Goal: Task Accomplishment & Management: Use online tool/utility

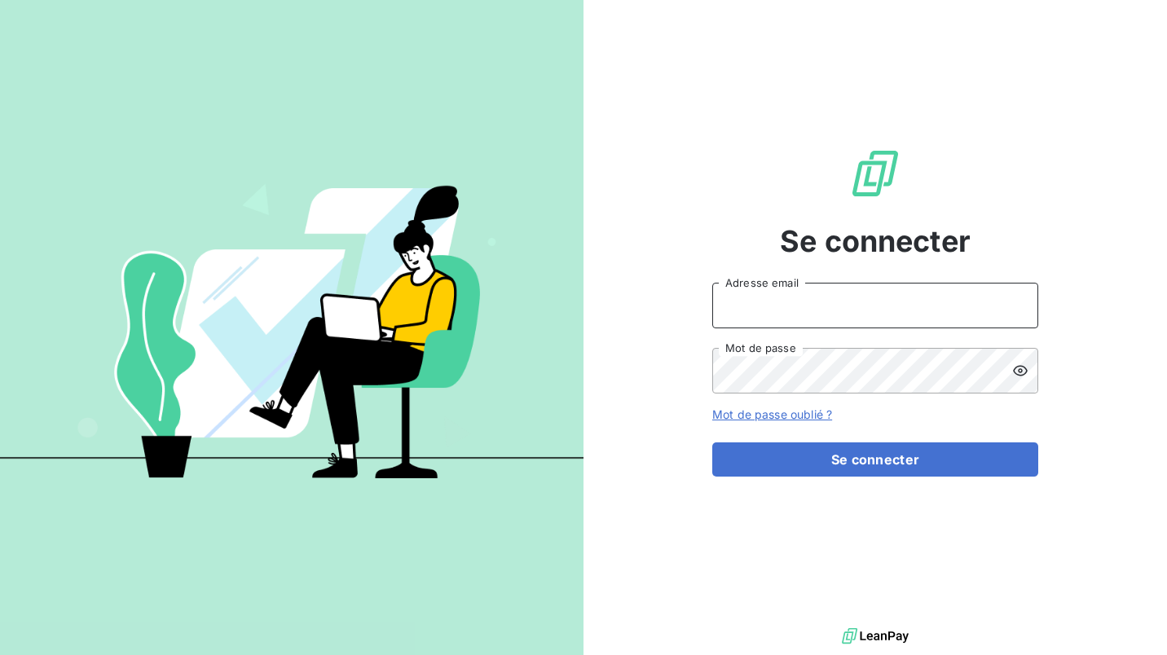
click at [778, 303] on input "Adresse email" at bounding box center [875, 306] width 326 height 46
type input "E"
type input "[PERSON_NAME][EMAIL_ADDRESS][DOMAIN_NAME]"
click at [789, 411] on link "Mot de passe oublié ?" at bounding box center [772, 414] width 120 height 14
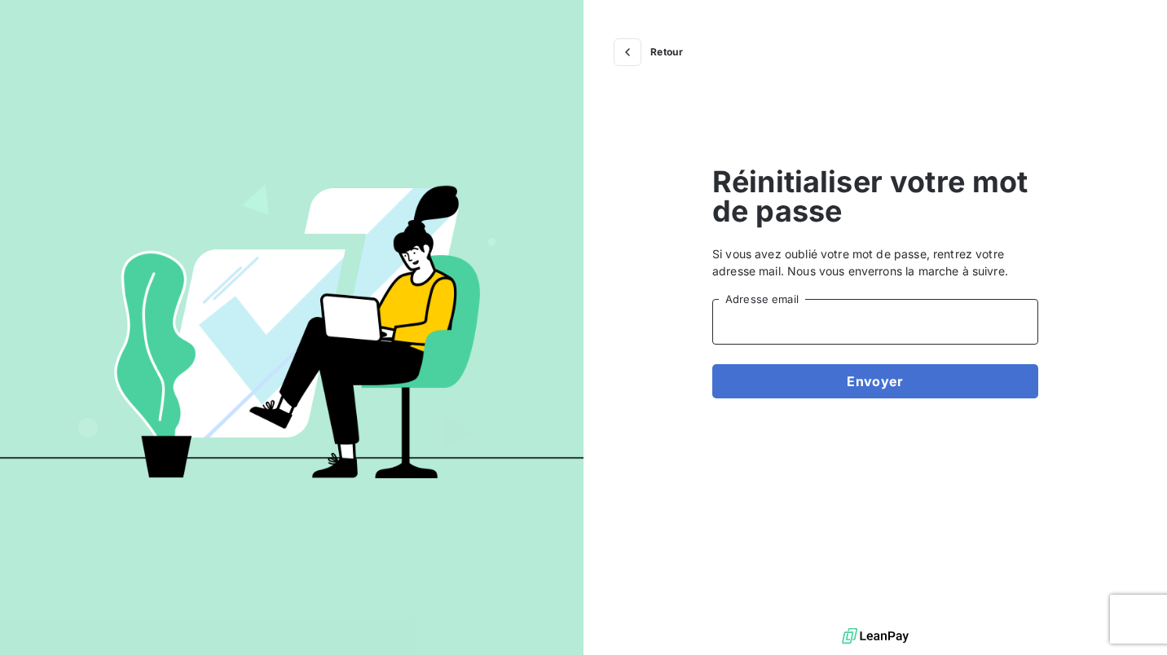
click at [776, 329] on input "Adresse email" at bounding box center [875, 322] width 326 height 46
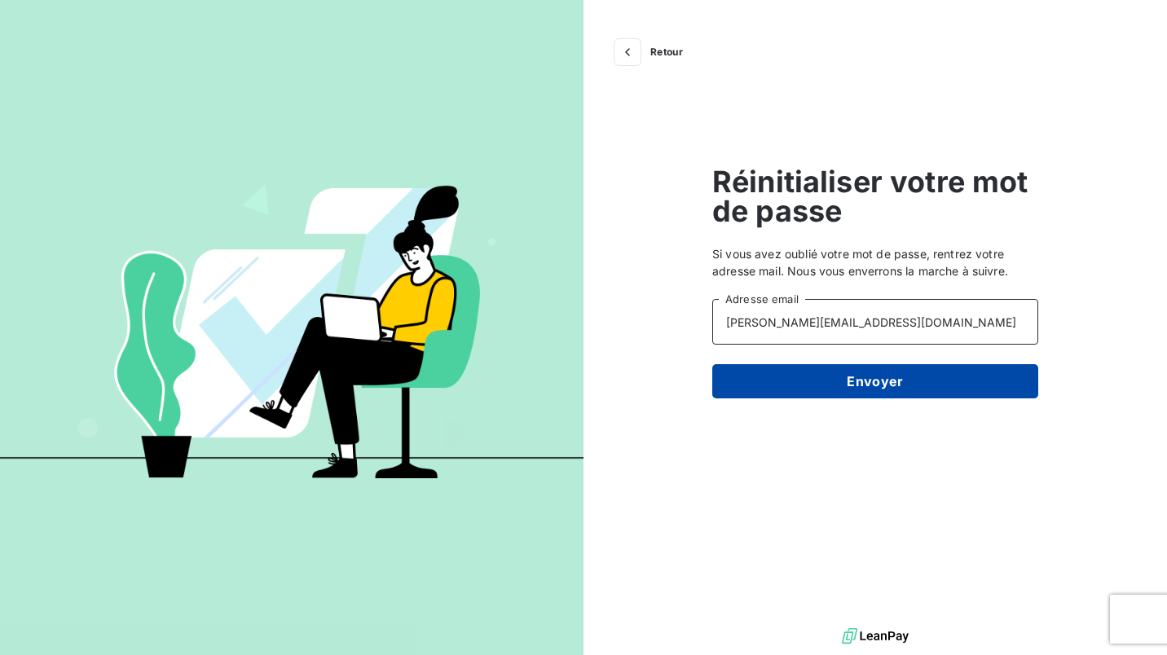
type input "[PERSON_NAME][EMAIL_ADDRESS][DOMAIN_NAME]"
click at [771, 393] on button "Envoyer" at bounding box center [875, 381] width 326 height 34
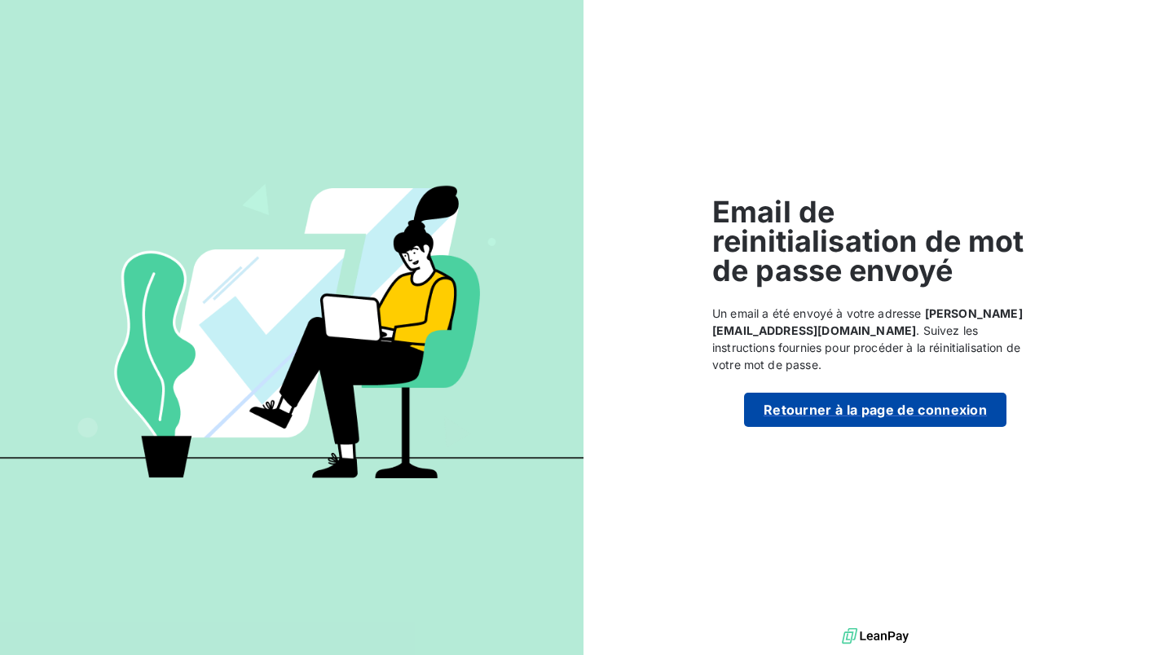
click at [885, 407] on button "Retourner à la page de connexion" at bounding box center [875, 410] width 262 height 34
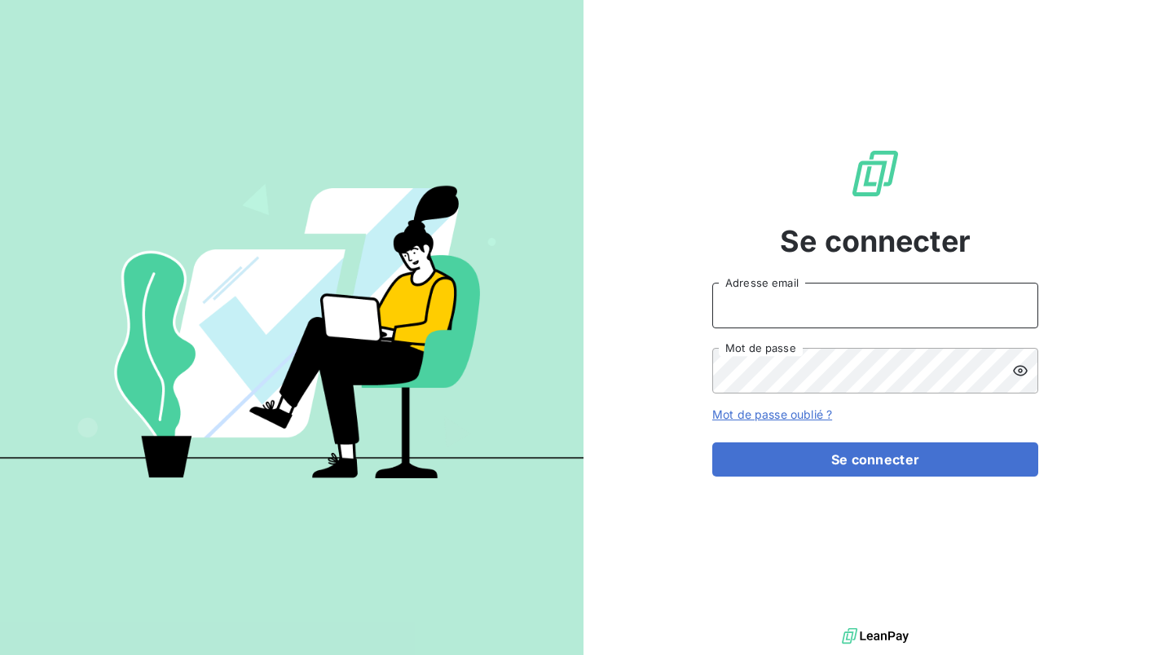
click at [788, 309] on input "Adresse email" at bounding box center [875, 306] width 326 height 46
type input "[PERSON_NAME][EMAIL_ADDRESS][DOMAIN_NAME]"
click at [712, 442] on button "Se connecter" at bounding box center [875, 459] width 326 height 34
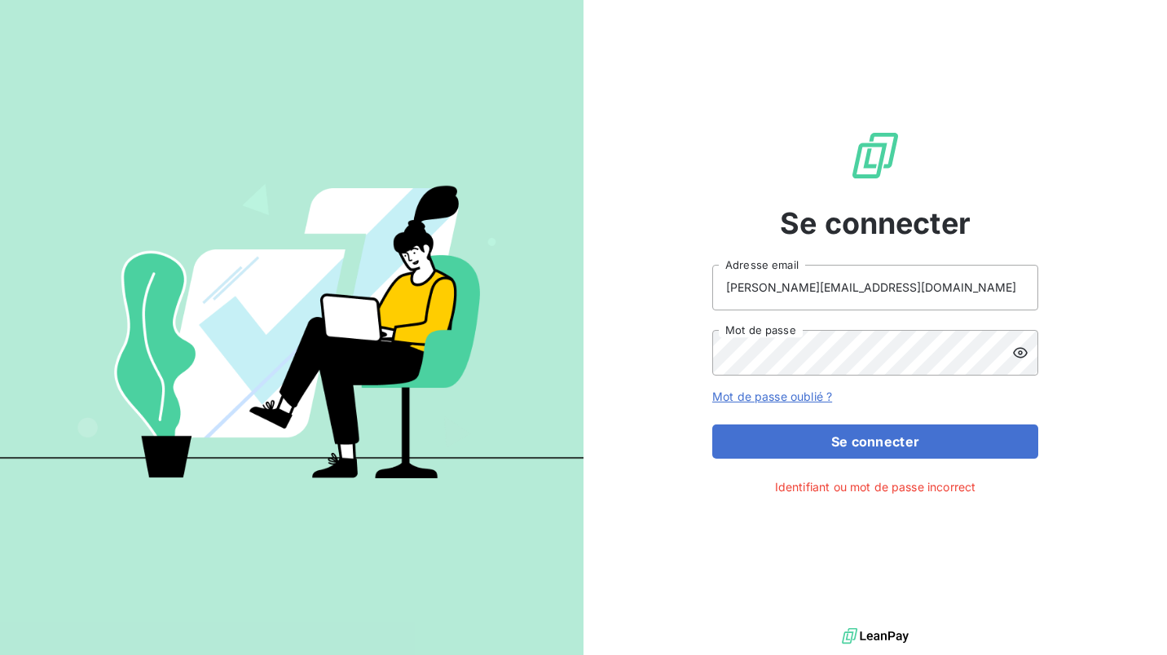
click at [1026, 354] on icon at bounding box center [1020, 353] width 16 height 16
click at [680, 336] on div "Se connecter [PERSON_NAME][EMAIL_ADDRESS][DOMAIN_NAME] Adresse email Mot de pas…" at bounding box center [874, 312] width 583 height 624
click at [1018, 349] on icon at bounding box center [1020, 352] width 15 height 11
click at [712, 424] on button "Se connecter" at bounding box center [875, 441] width 326 height 34
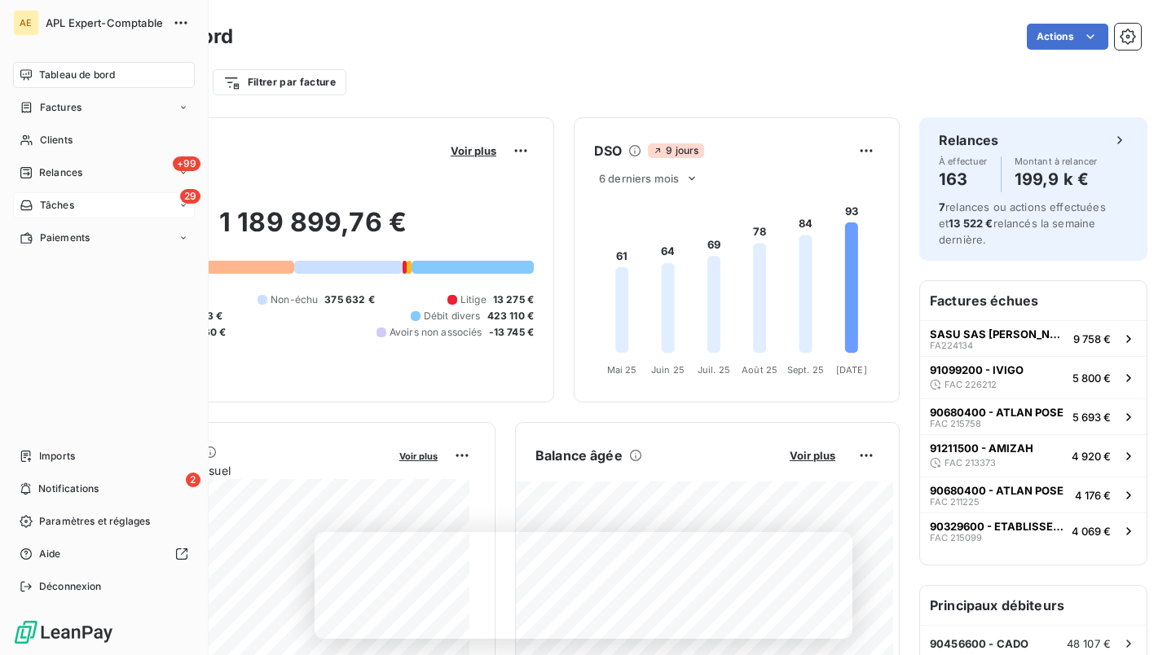
click at [50, 202] on span "Tâches" at bounding box center [57, 205] width 34 height 15
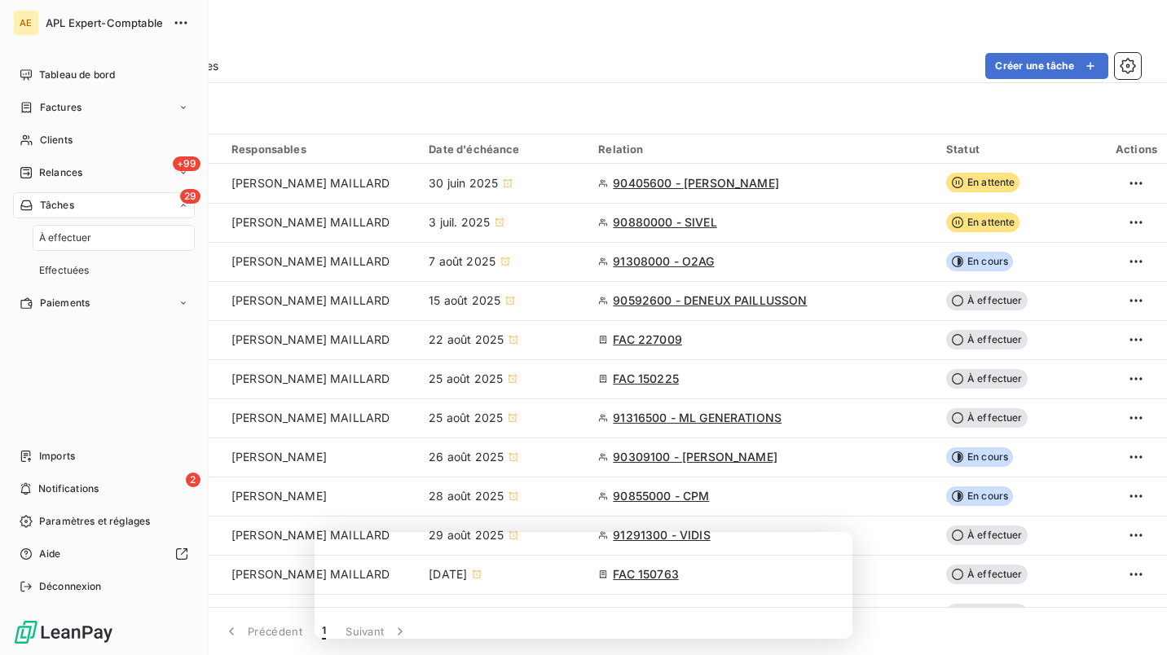
click at [55, 238] on span "À effectuer" at bounding box center [65, 238] width 53 height 15
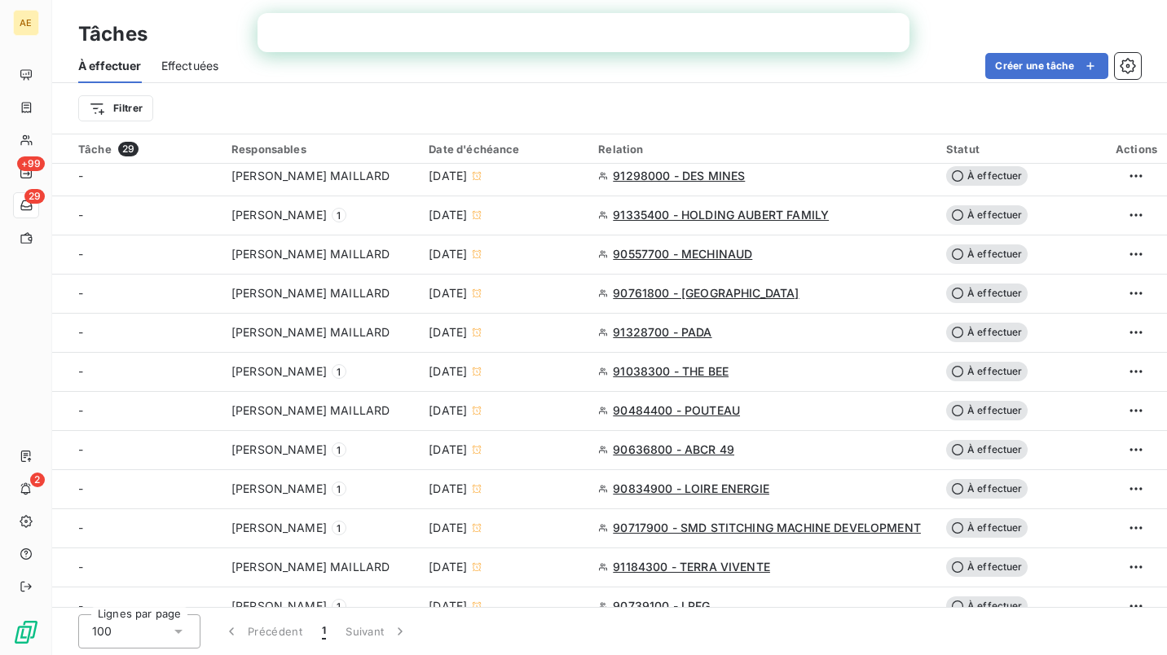
scroll to position [437, 0]
click at [143, 98] on html "AE +99 29 2 Tâches À effectuer Effectuées Créer une tâche Filtrer Tâche 29 Resp…" at bounding box center [583, 327] width 1167 height 655
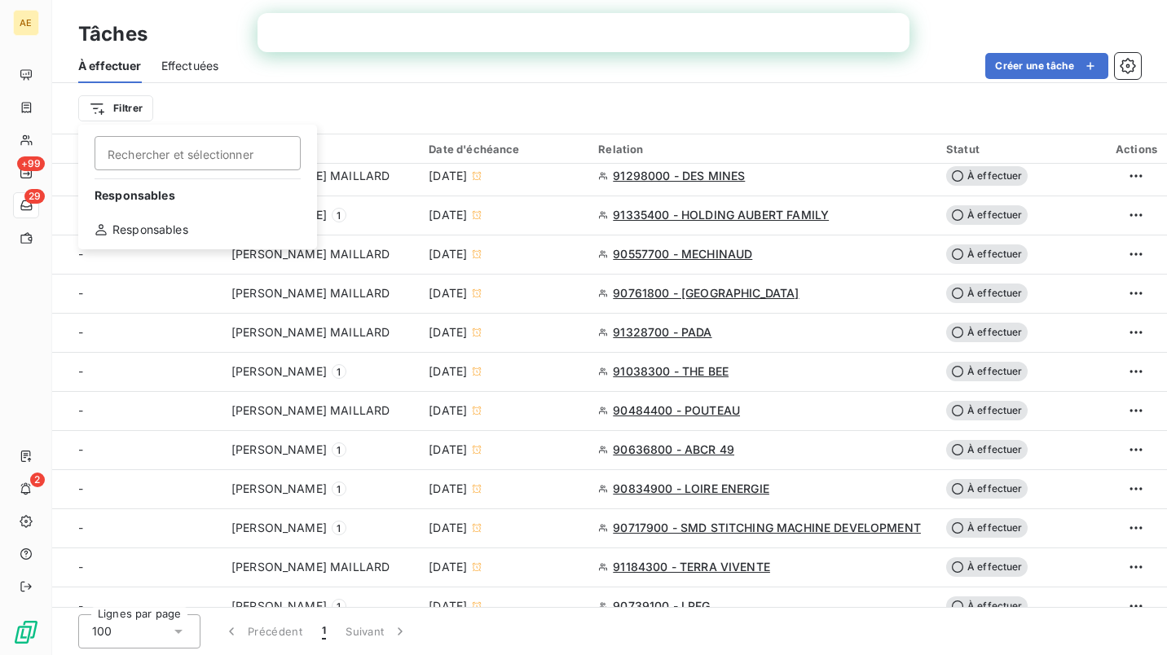
click at [167, 190] on span "Responsables" at bounding box center [198, 200] width 226 height 26
click at [159, 164] on input "Rechercher et sélectionner" at bounding box center [198, 153] width 206 height 34
type input "p"
click at [147, 228] on div "Responsables" at bounding box center [198, 230] width 226 height 26
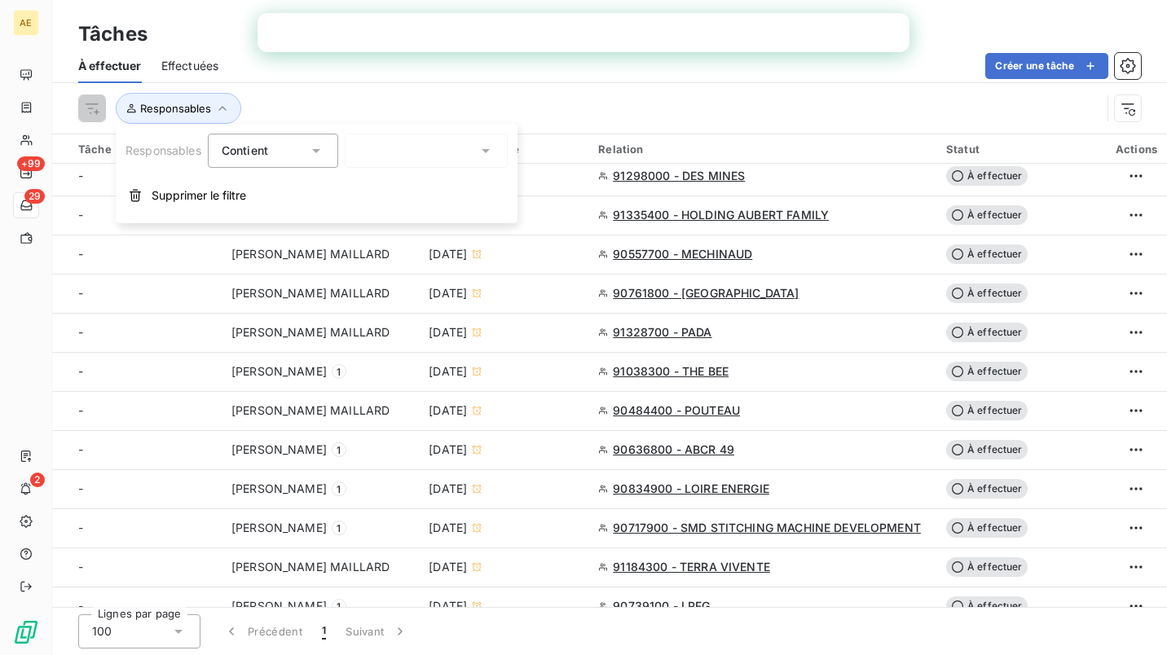
click at [479, 156] on icon at bounding box center [485, 151] width 16 height 16
click at [415, 148] on div at bounding box center [426, 151] width 163 height 34
click at [443, 146] on div at bounding box center [426, 151] width 163 height 34
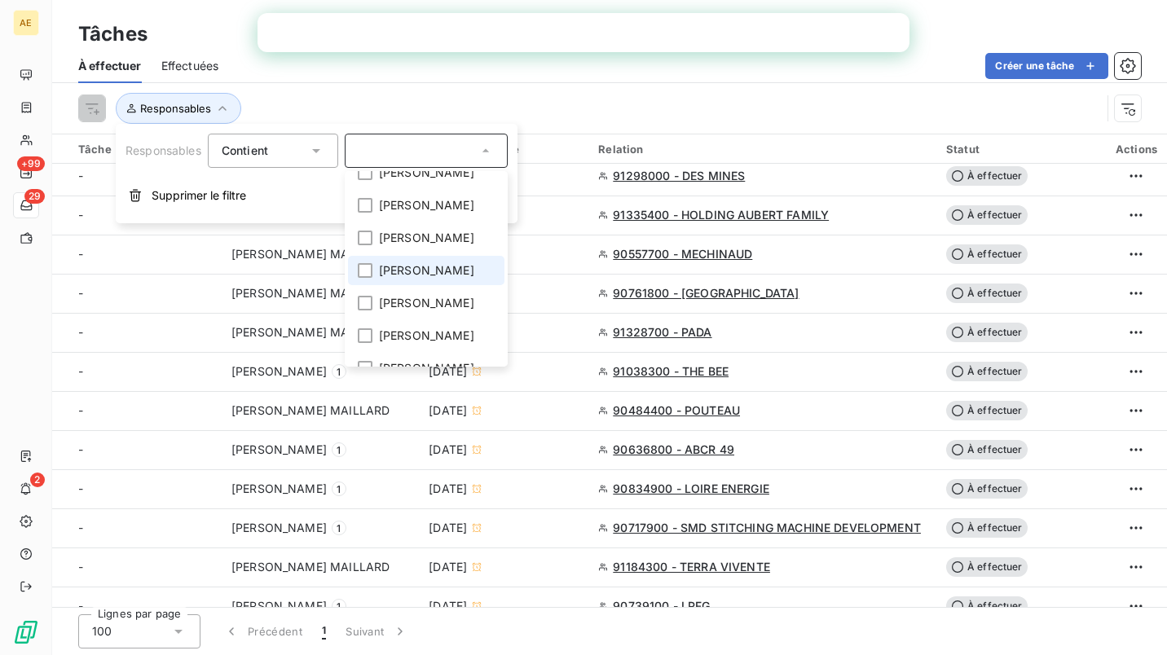
scroll to position [0, 0]
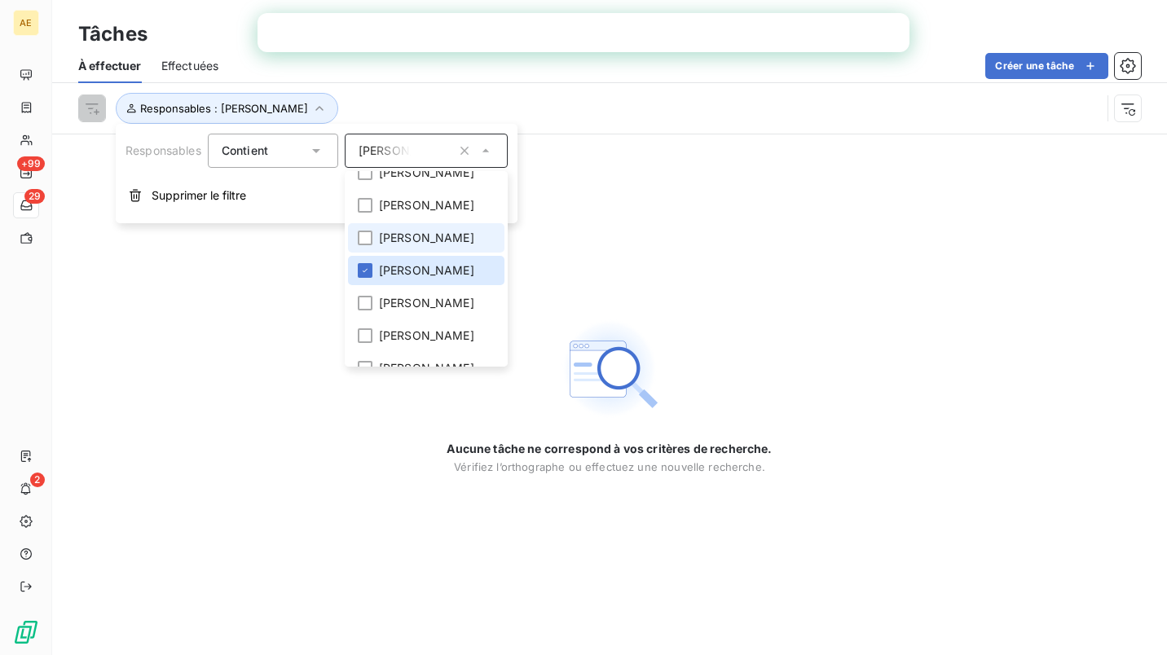
click at [411, 246] on span "Christelle RIBOULET" at bounding box center [426, 238] width 95 height 16
click at [412, 279] on span "Tony RABINEAU" at bounding box center [426, 270] width 95 height 16
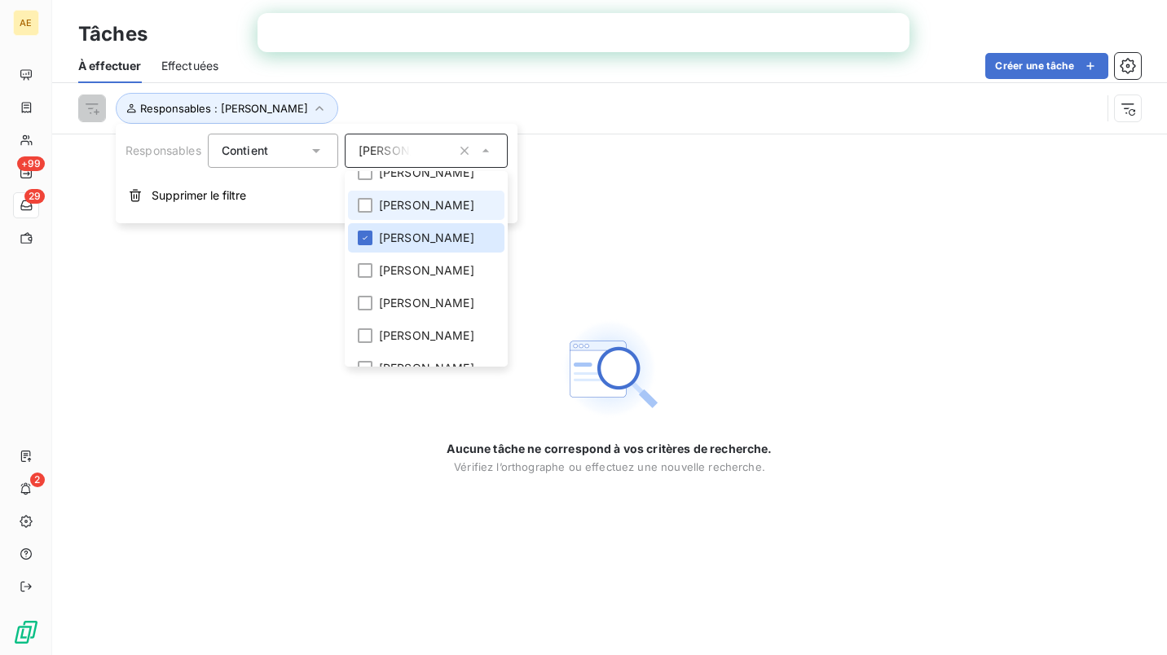
click at [406, 213] on span "Jean-Luc BRECHET" at bounding box center [426, 205] width 95 height 16
click at [404, 246] on span "Christelle RIBOULET" at bounding box center [426, 238] width 95 height 16
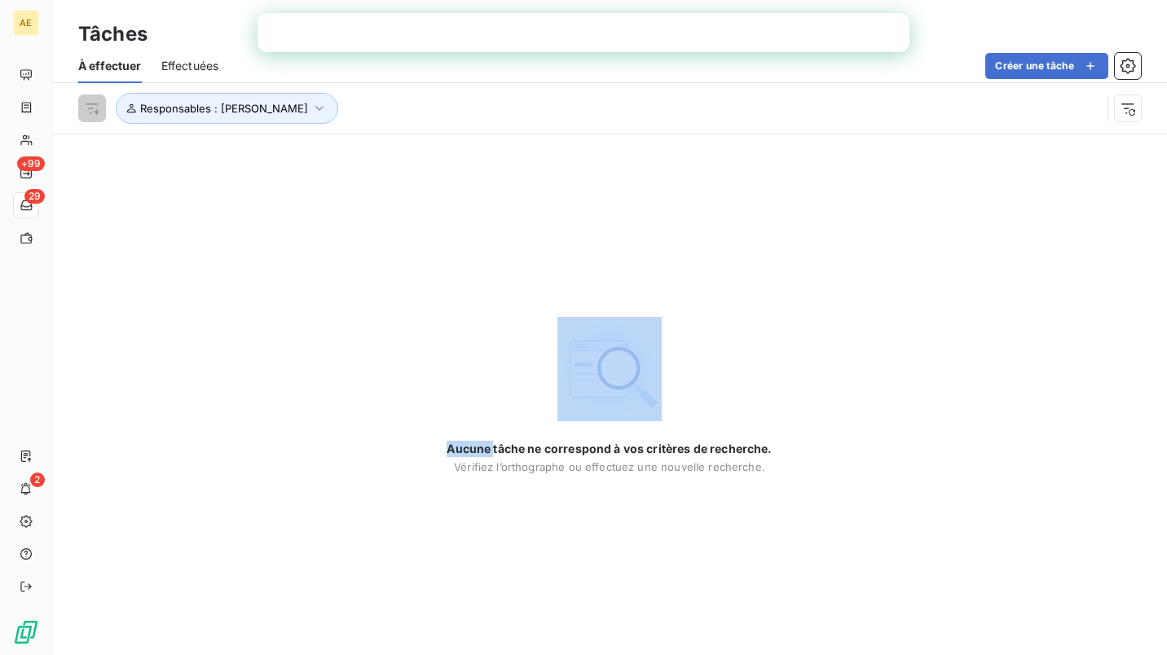
click at [500, 359] on div "Aucune tâche ne correspond à vos critères de recherche. Vérifiez l’orthographe …" at bounding box center [608, 395] width 325 height 156
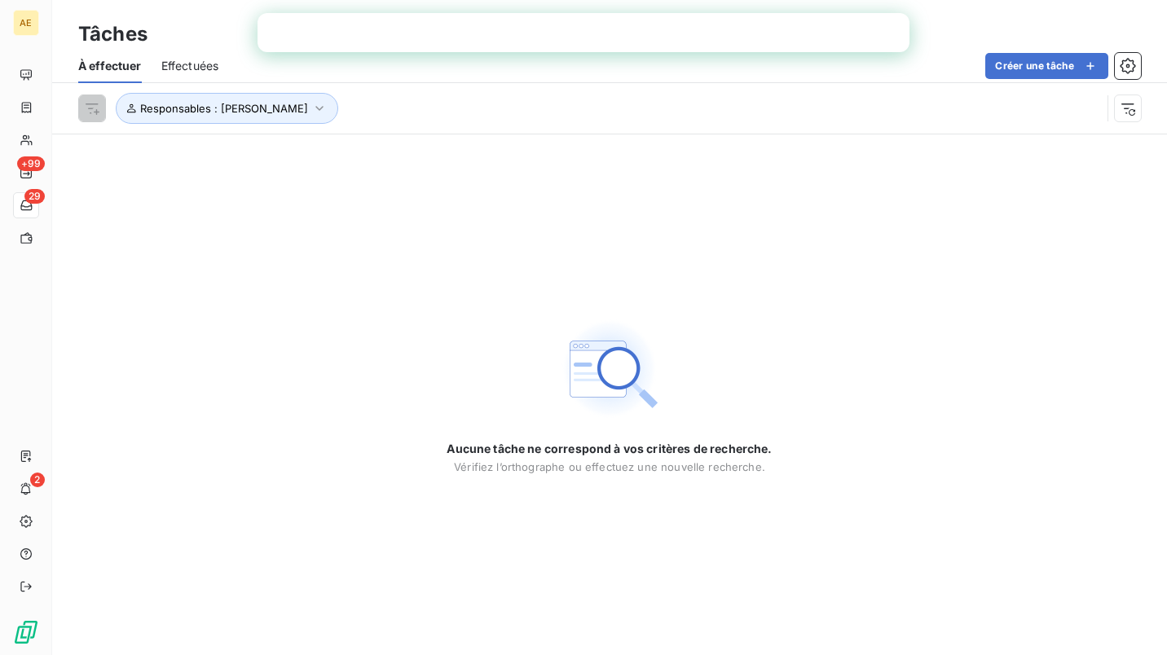
click at [411, 102] on div "Responsables : Jean-Luc BRECHET" at bounding box center [589, 108] width 1022 height 31
click at [323, 107] on icon "button" at bounding box center [319, 108] width 8 height 5
click at [430, 149] on span "Jean-Luc BRECHET" at bounding box center [405, 151] width 95 height 16
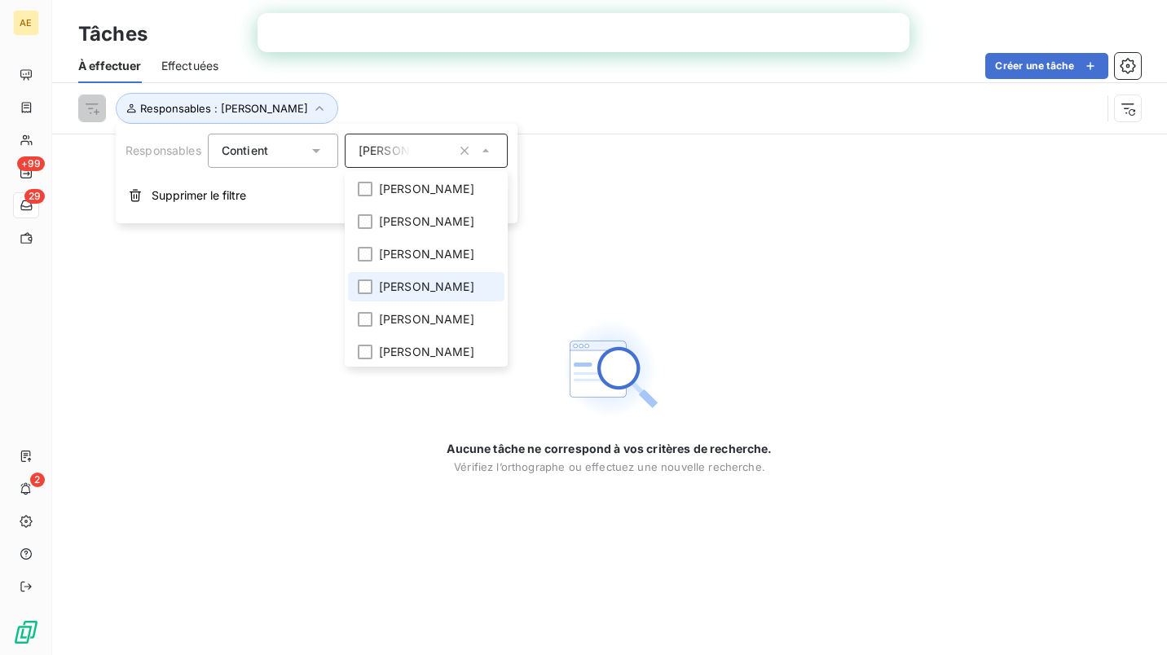
scroll to position [440, 0]
click at [418, 230] on span "patrice ROCHARD" at bounding box center [426, 221] width 95 height 16
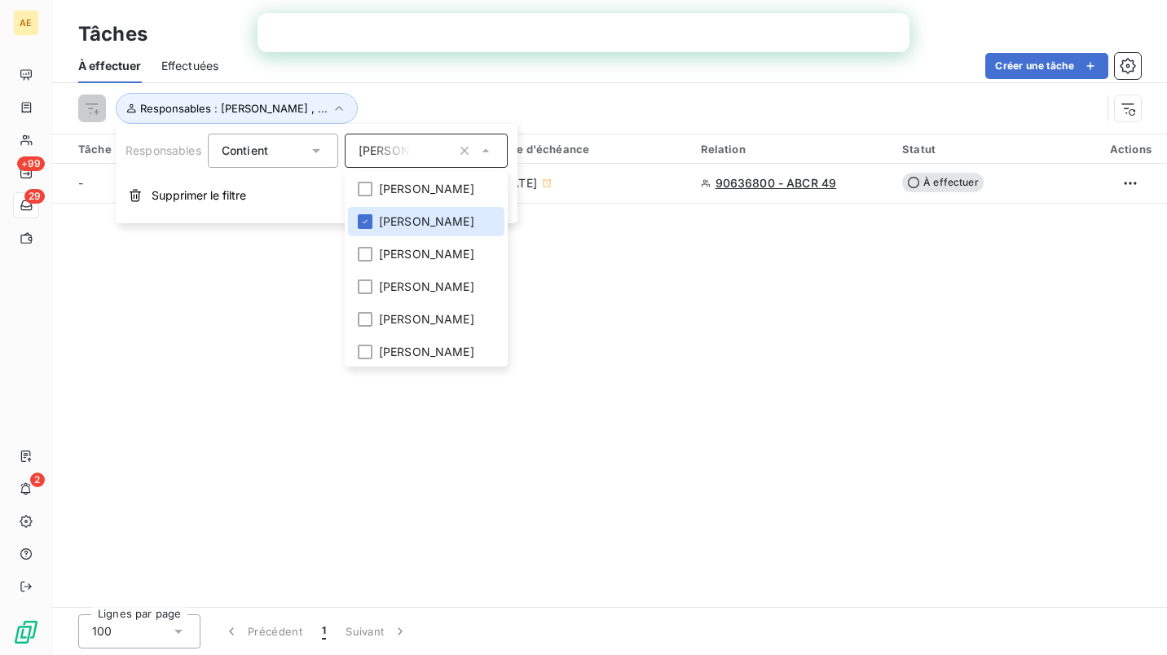
click at [235, 291] on div "Tâche 1 Responsables Date d'échéance Relation Statut Actions - Charlène LEVRON …" at bounding box center [609, 370] width 1114 height 473
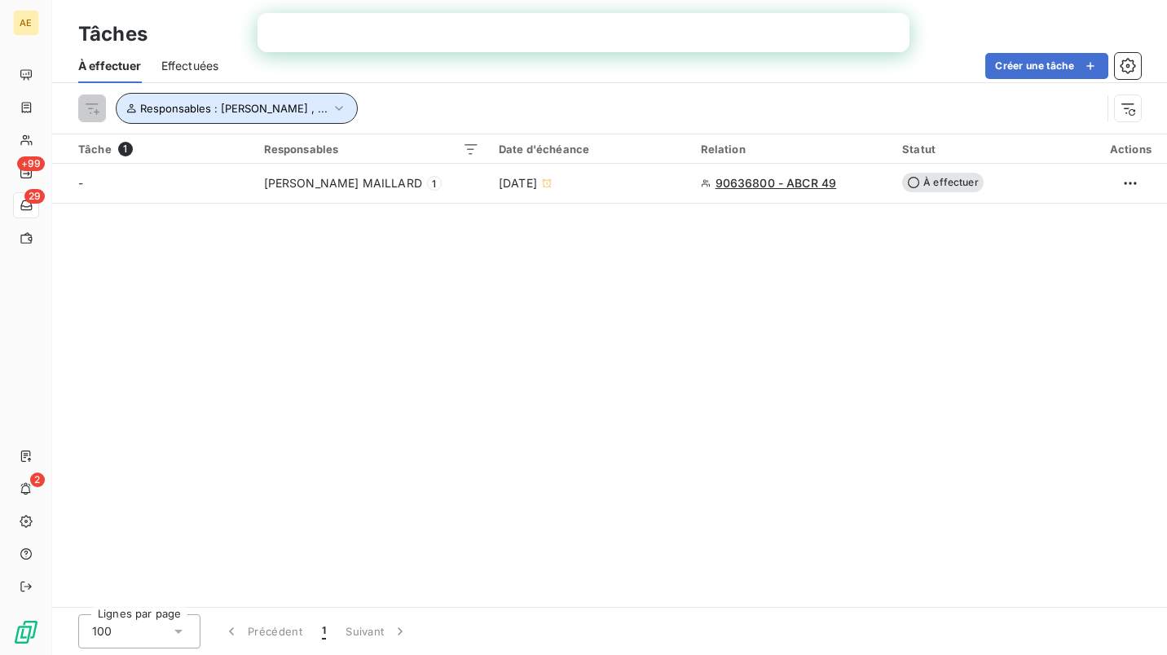
click at [347, 104] on icon "button" at bounding box center [339, 108] width 16 height 16
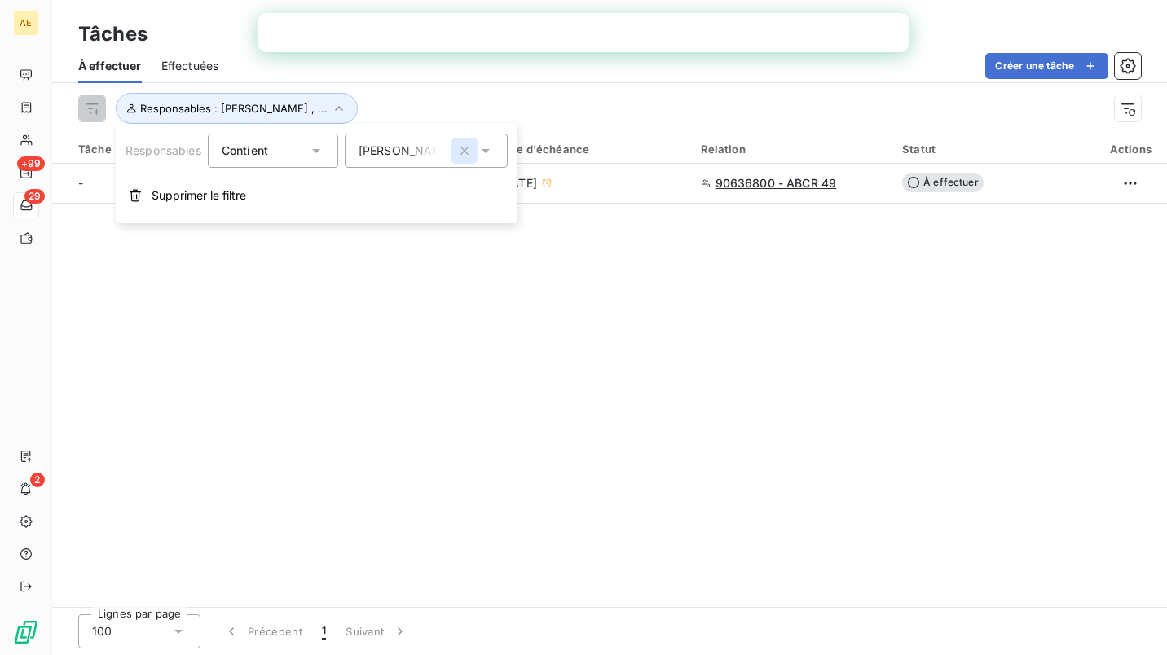
click at [471, 147] on icon "button" at bounding box center [464, 151] width 16 height 16
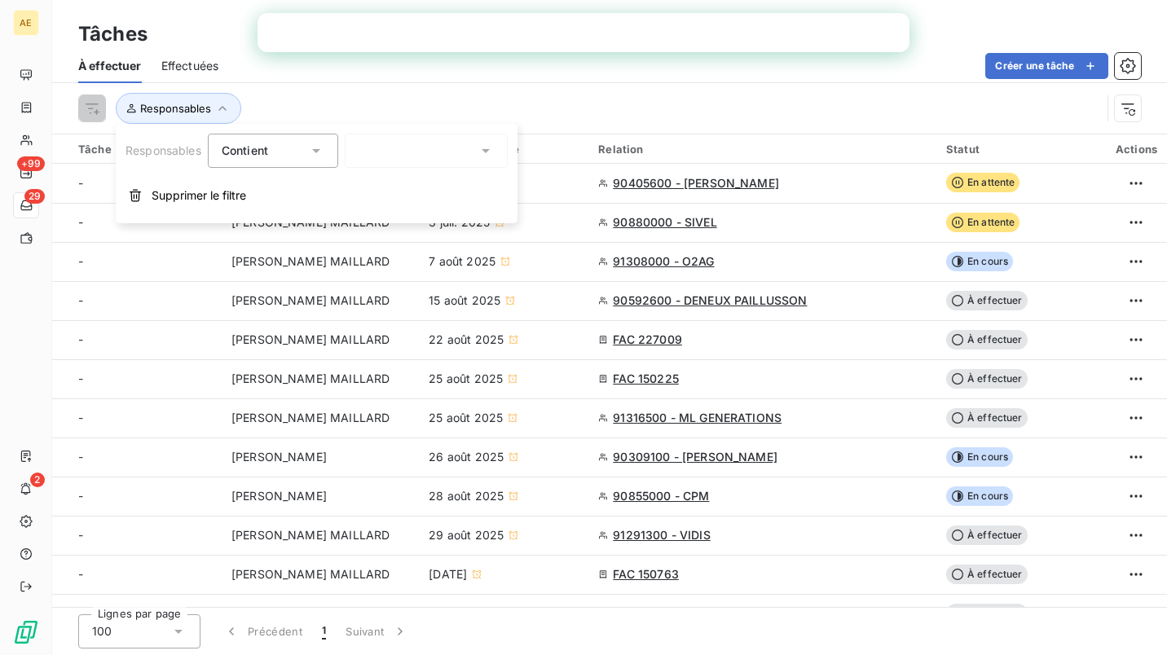
click at [428, 151] on div at bounding box center [426, 151] width 163 height 34
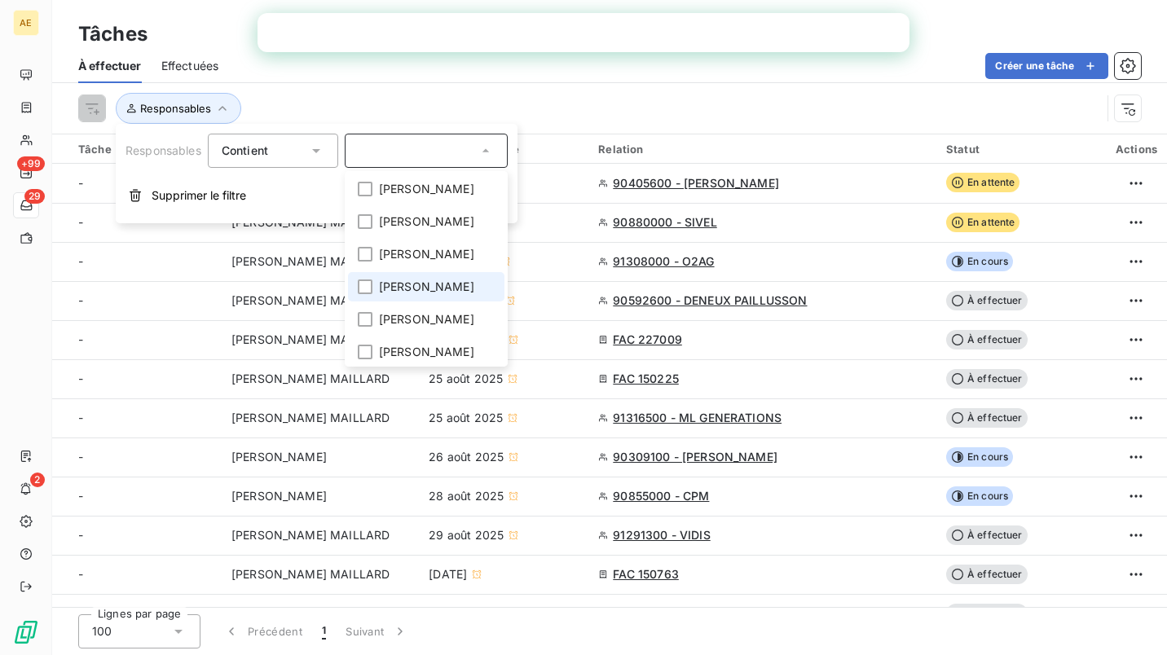
scroll to position [473, 0]
click at [370, 196] on div at bounding box center [365, 189] width 15 height 15
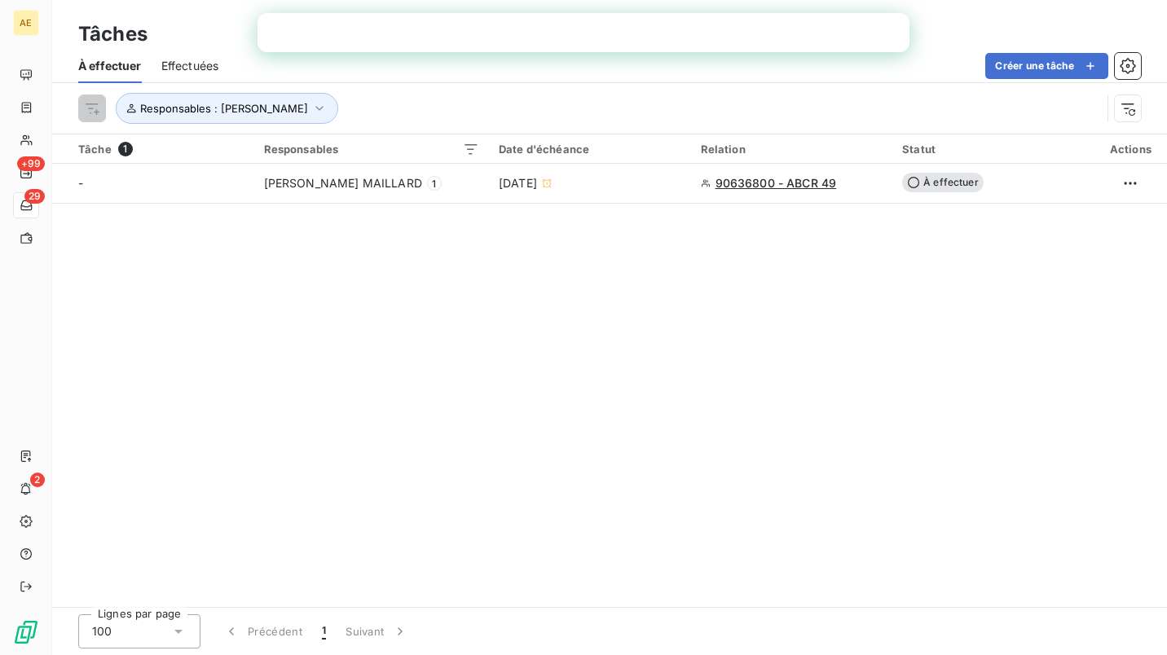
click at [757, 303] on div "Tâche 1 Responsables Date d'échéance Relation Statut Actions - Charlène LEVRON …" at bounding box center [609, 370] width 1114 height 473
click at [86, 103] on html "AE +99 29 2 Tâches À effectuer Effectuées Créer une tâche Responsables : patric…" at bounding box center [583, 327] width 1167 height 655
click at [308, 106] on html "AE +99 29 2 Tâches À effectuer Effectuées Créer une tâche Responsables : patric…" at bounding box center [583, 327] width 1167 height 655
click at [308, 106] on span "Responsables : patrice ROCHARD" at bounding box center [224, 108] width 168 height 13
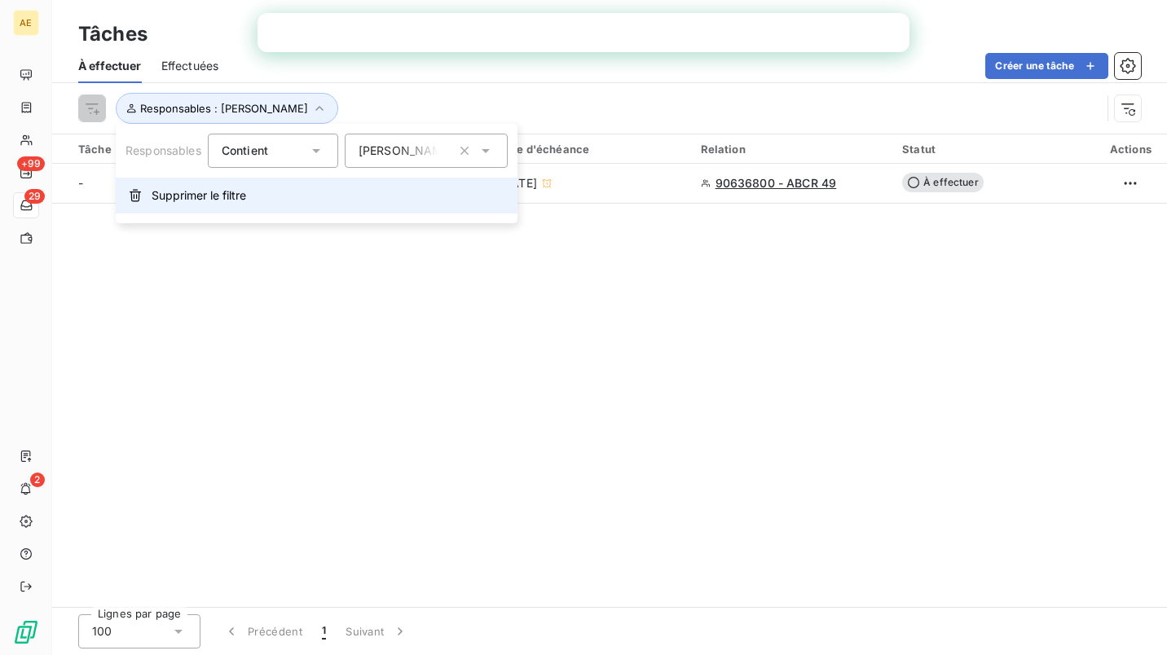
click at [244, 188] on span "Supprimer le filtre" at bounding box center [199, 195] width 95 height 16
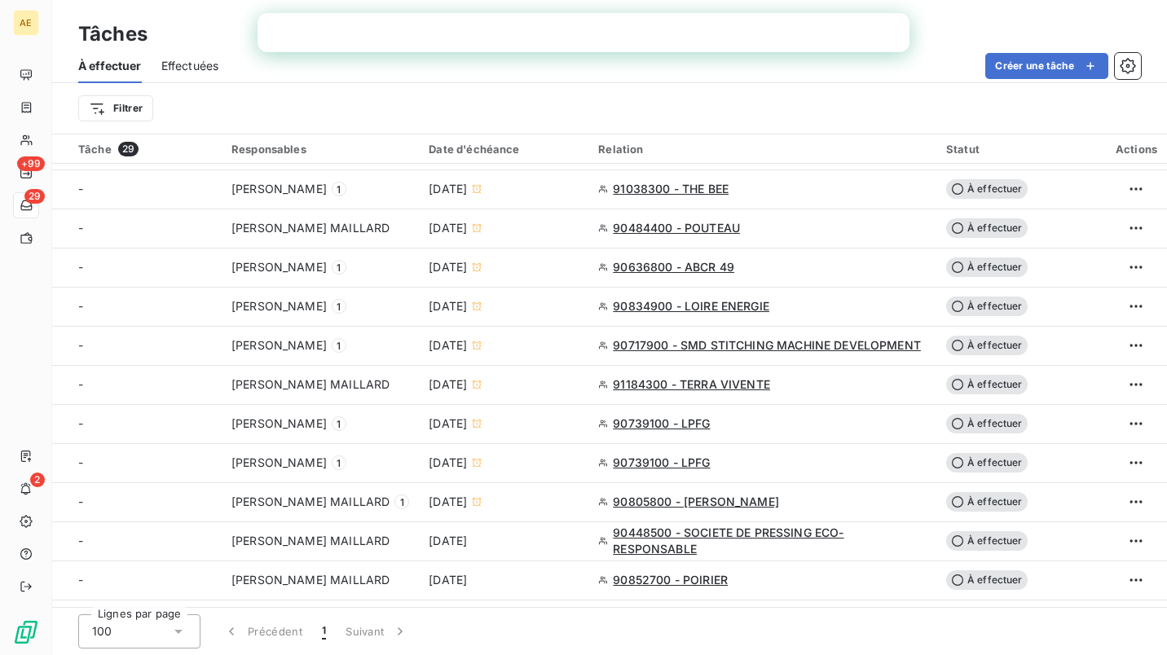
scroll to position [636, 0]
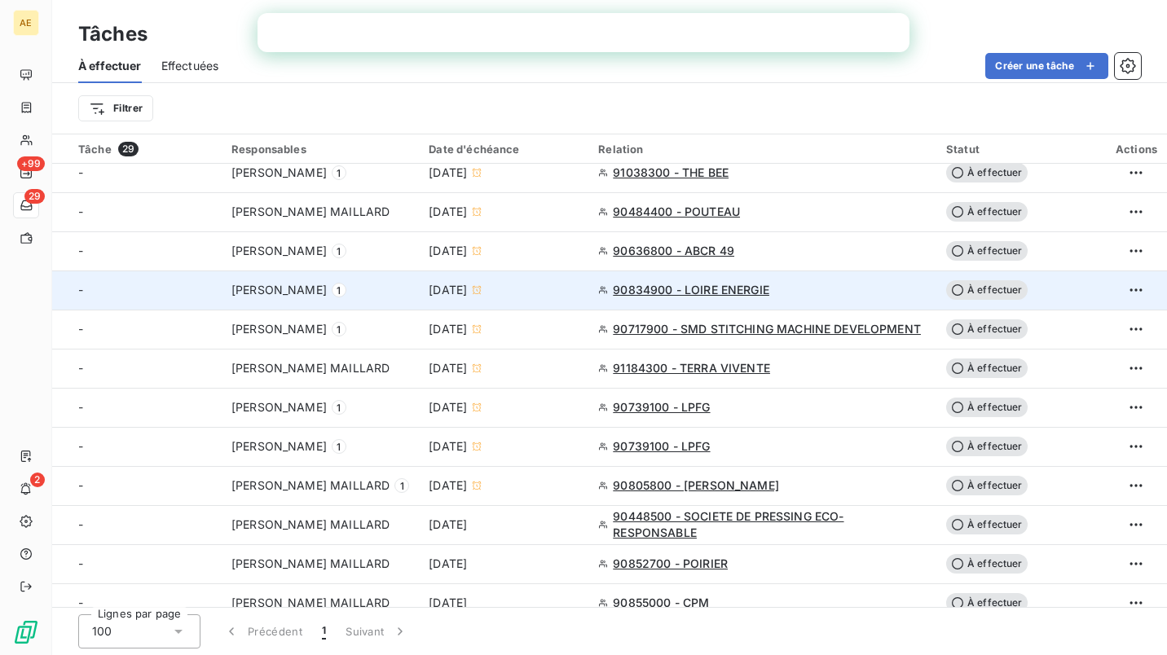
click at [268, 289] on span "HAYET AMAMI" at bounding box center [278, 290] width 95 height 16
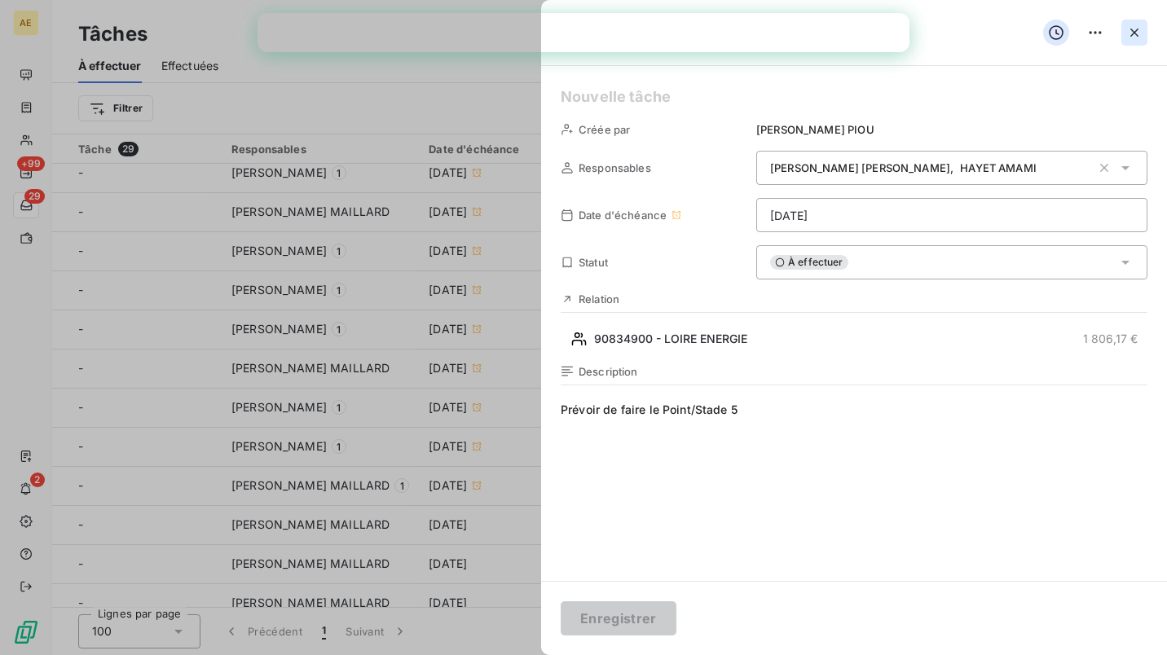
click at [1132, 33] on icon "button" at bounding box center [1134, 33] width 8 height 8
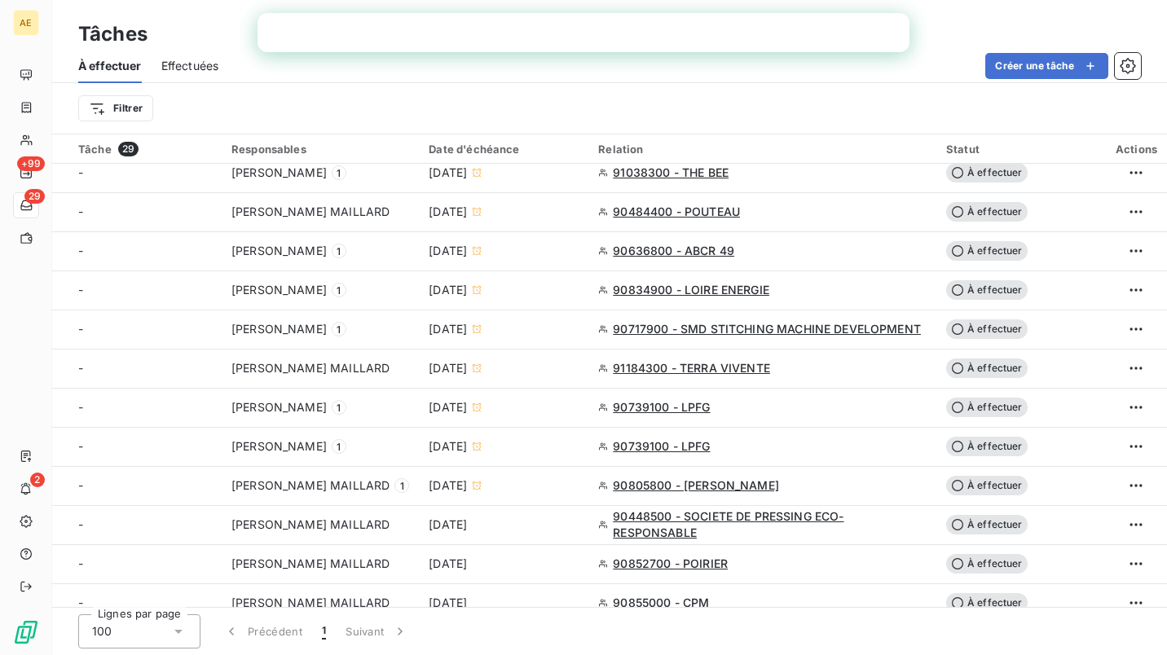
click at [354, 67] on div "Créer une tâche" at bounding box center [689, 66] width 903 height 26
